Goal: Task Accomplishment & Management: Manage account settings

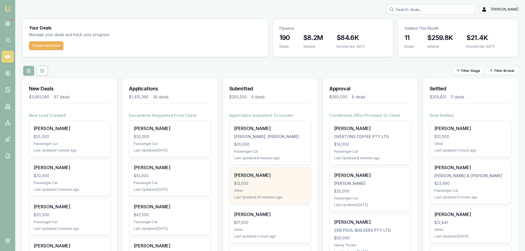
click at [274, 176] on div "[PERSON_NAME]" at bounding box center [270, 175] width 72 height 7
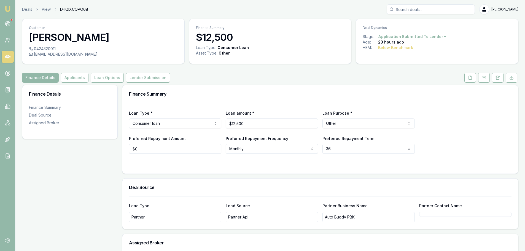
drag, startPoint x: 154, startPoint y: 77, endPoint x: 194, endPoint y: 96, distance: 44.3
click at [154, 77] on button "Lender Submission" at bounding box center [148, 78] width 44 height 10
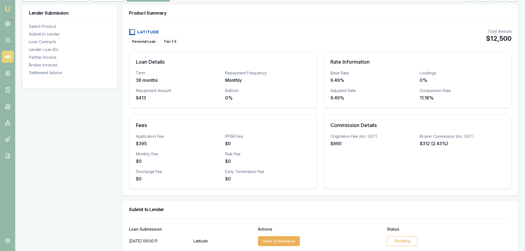
scroll to position [138, 0]
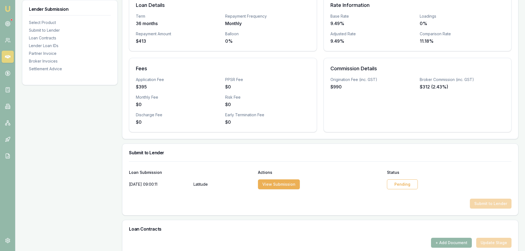
click at [397, 183] on div "Pending" at bounding box center [402, 184] width 31 height 10
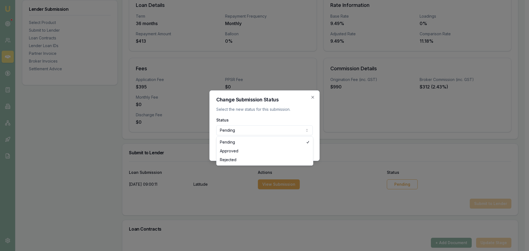
select select "APPROVED"
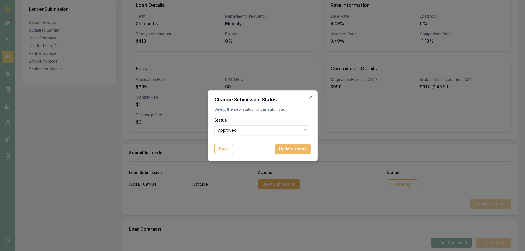
click at [302, 147] on button "Update status" at bounding box center [293, 149] width 36 height 10
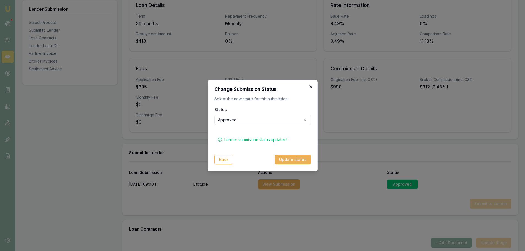
click at [311, 86] on icon "button" at bounding box center [310, 87] width 4 height 4
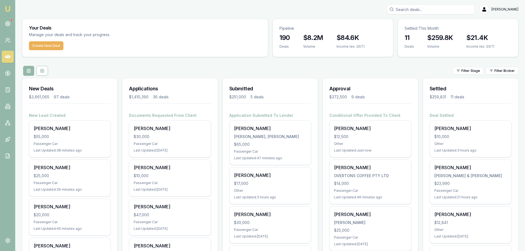
drag, startPoint x: 424, startPoint y: 13, endPoint x: 428, endPoint y: 16, distance: 4.4
click at [425, 13] on input "Search deals" at bounding box center [430, 9] width 88 height 10
type input "0434697"
click at [423, 36] on p "scotchingothers1984@gmail.com" at bounding box center [430, 35] width 83 height 6
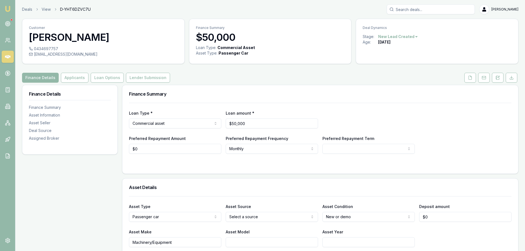
click at [203, 76] on div "Finance Details Applicants Loan Options Lender Submission" at bounding box center [270, 78] width 496 height 10
click at [496, 78] on icon at bounding box center [497, 77] width 4 height 4
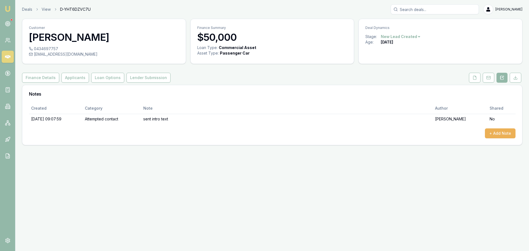
click at [6, 55] on icon at bounding box center [8, 57] width 6 height 6
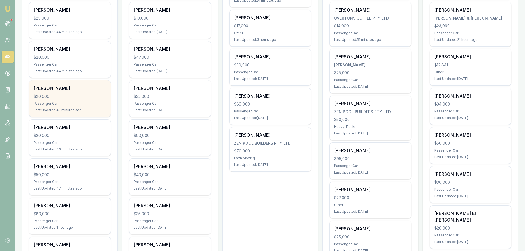
scroll to position [138, 0]
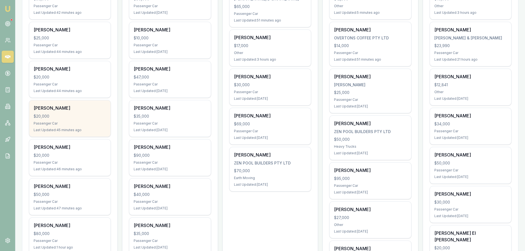
click at [91, 118] on div "$20,000" at bounding box center [70, 116] width 72 height 6
